Goal: Task Accomplishment & Management: Manage account settings

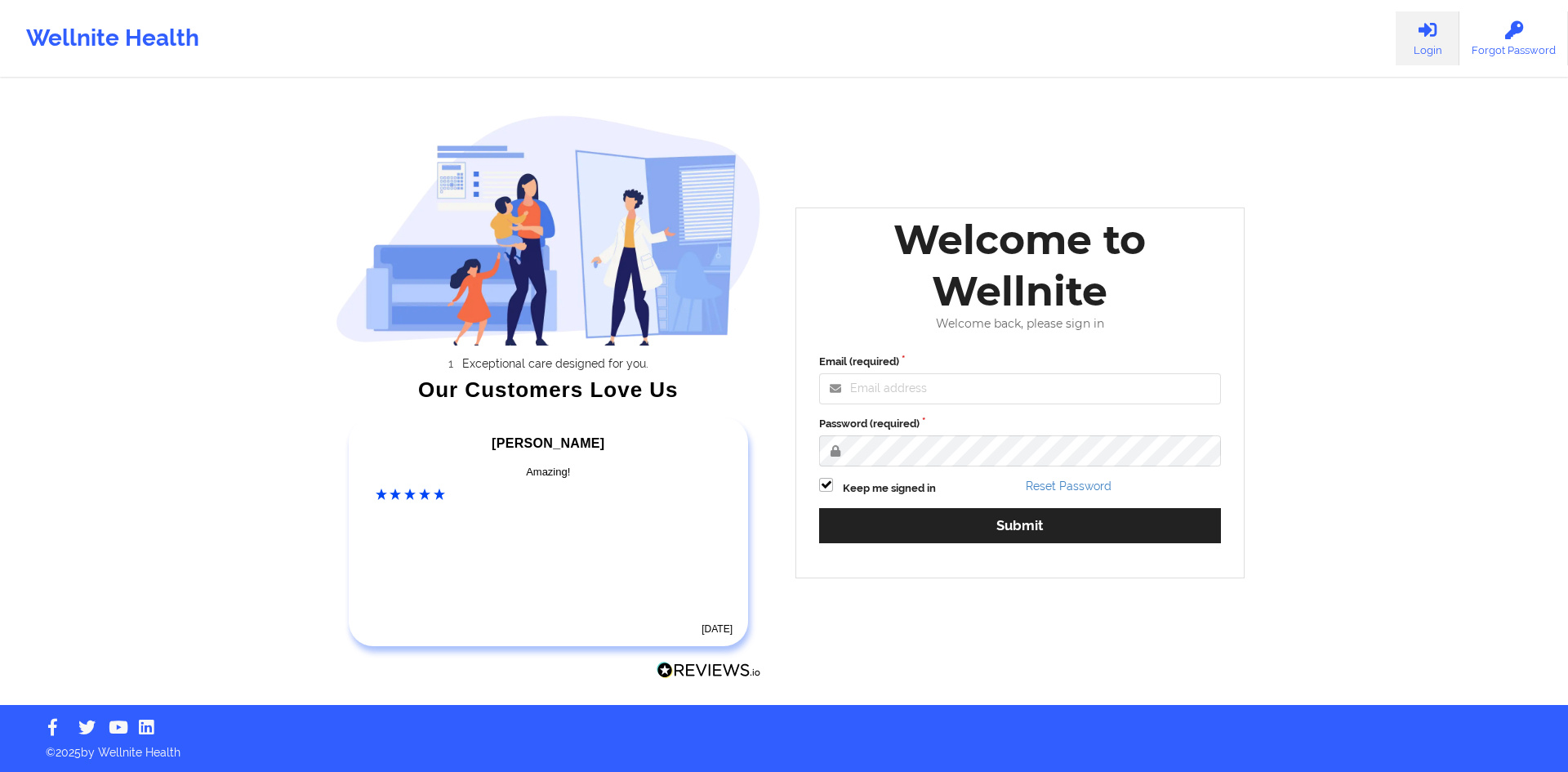
click at [1426, 28] on icon at bounding box center [1428, 29] width 21 height 18
click at [1432, 27] on icon at bounding box center [1428, 29] width 21 height 18
click at [938, 384] on input "Email (required)" at bounding box center [1019, 389] width 402 height 31
type input "[PERSON_NAME][EMAIL_ADDRESS][DOMAIN_NAME]"
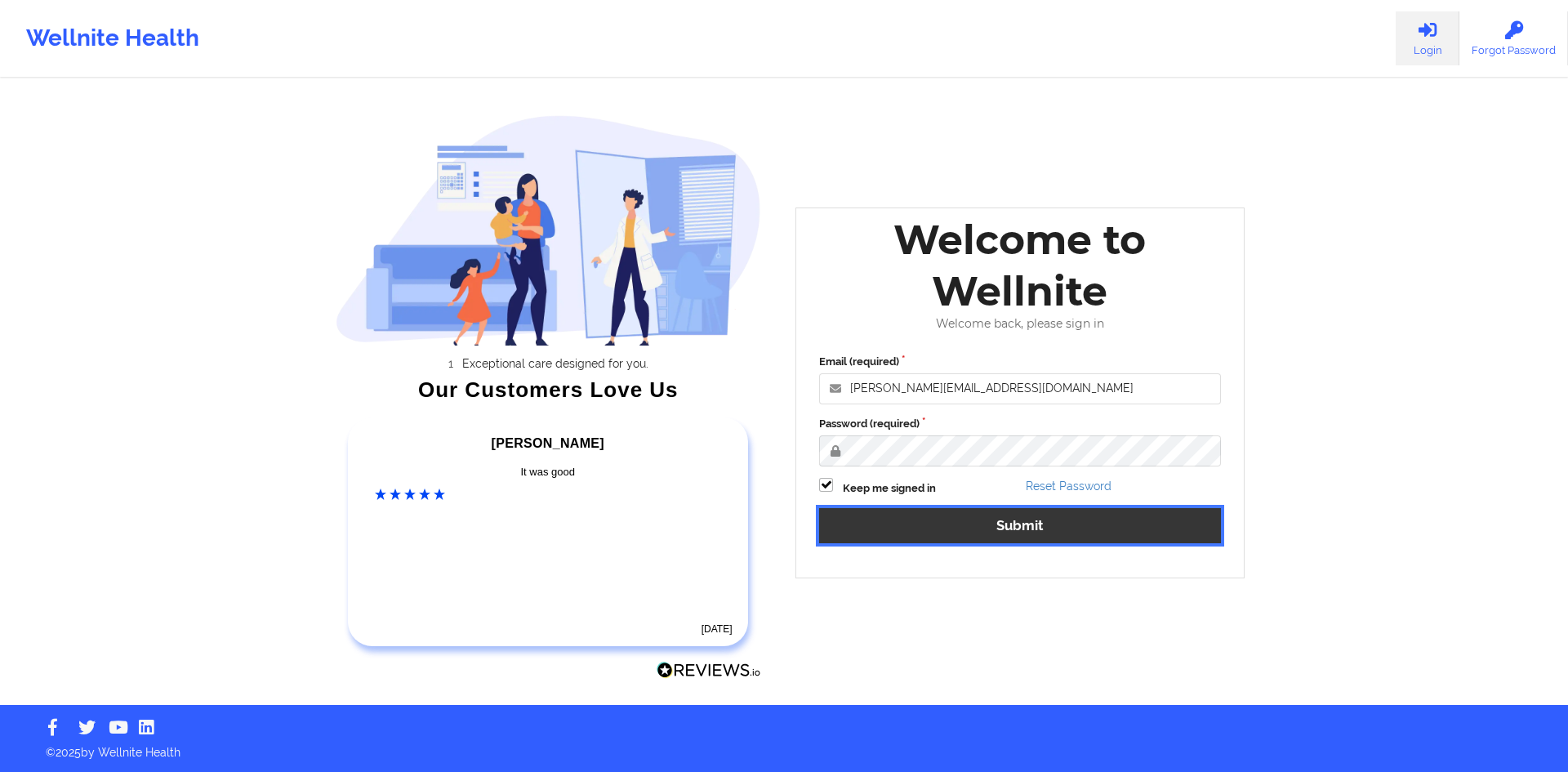
click at [1027, 524] on button "Submit" at bounding box center [1019, 526] width 402 height 35
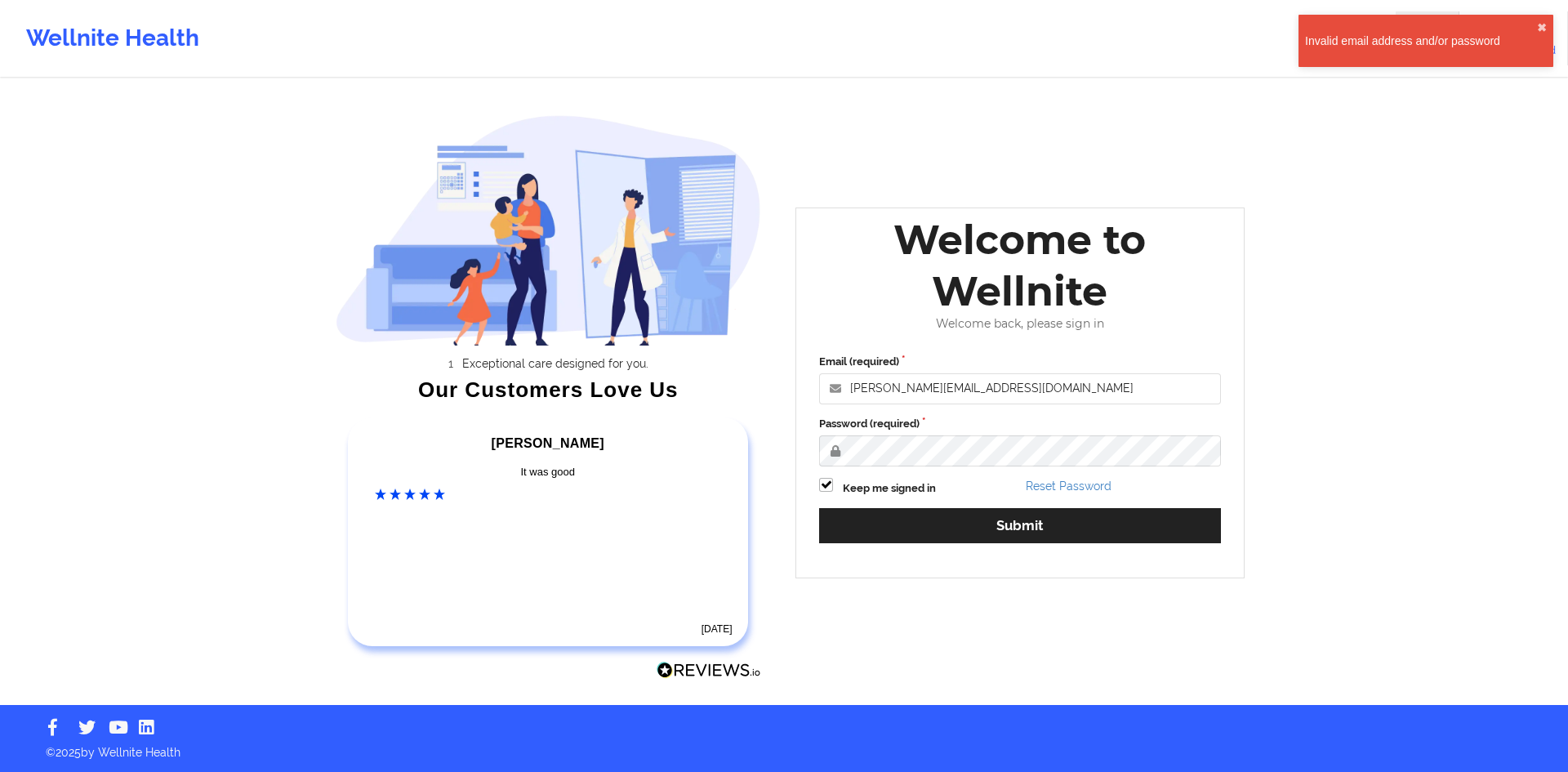
click at [1362, 237] on div "Wellnite Health Login Forgot Password Exceptional care designed for you. Our Cu…" at bounding box center [784, 352] width 1568 height 705
click at [1542, 24] on button "✖︎" at bounding box center [1541, 27] width 10 height 13
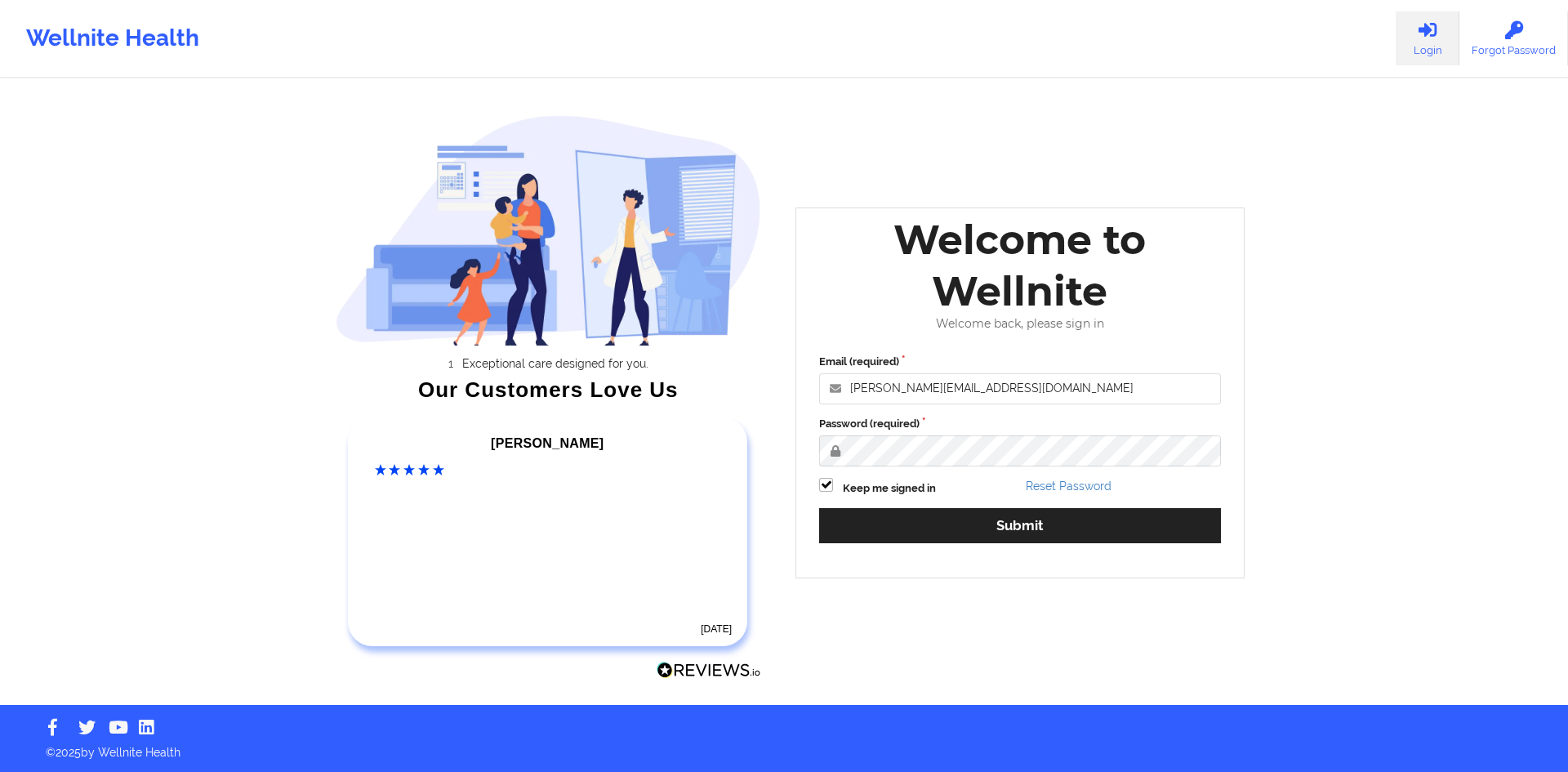
click at [69, 35] on div "Wellnite Health" at bounding box center [113, 38] width 225 height 65
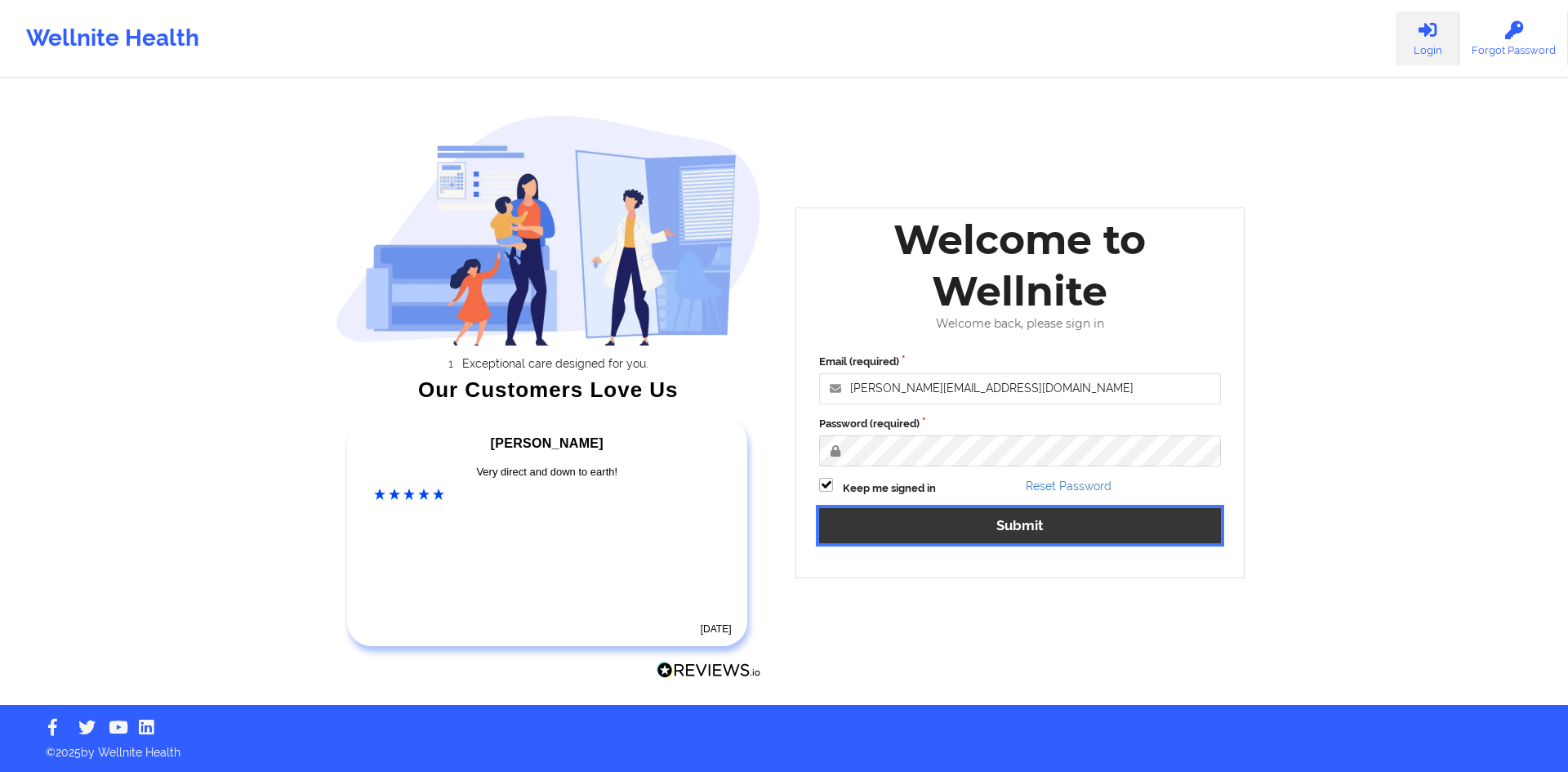
click at [1030, 527] on button "Submit" at bounding box center [1019, 526] width 402 height 35
